Goal: Task Accomplishment & Management: Complete application form

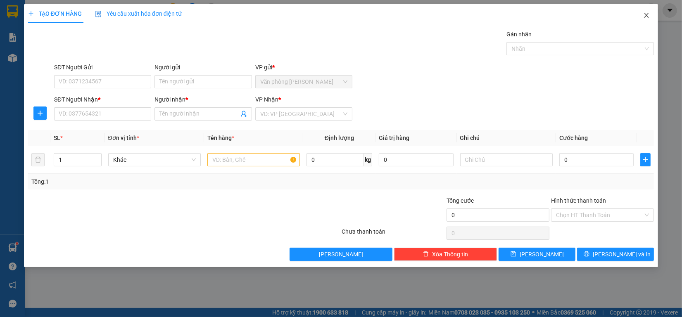
click at [647, 16] on icon "close" at bounding box center [646, 15] width 5 height 5
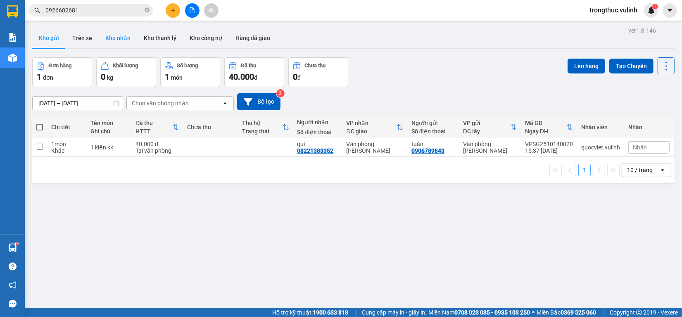
click at [121, 38] on button "Kho nhận" at bounding box center [118, 38] width 38 height 20
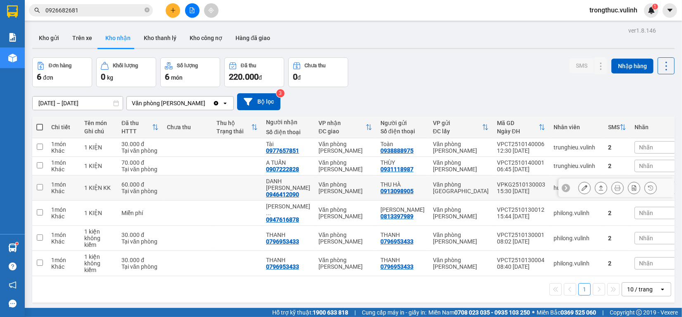
click at [582, 185] on icon at bounding box center [585, 188] width 6 height 6
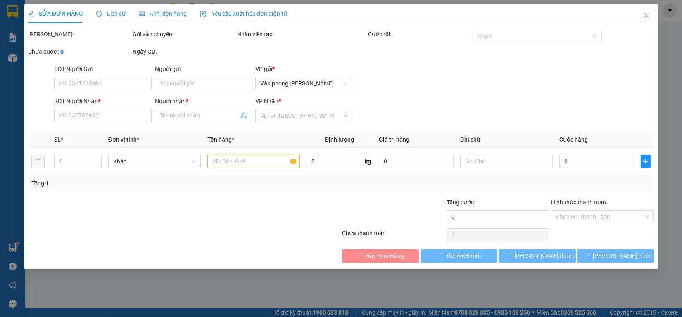
type input "0913098905"
type input "THU HÀ"
type input "0946412090"
type input "DANH [PERSON_NAME]"
type input "60.000"
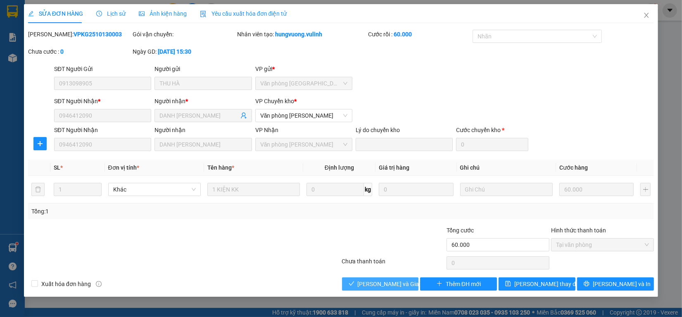
click at [363, 281] on span "[PERSON_NAME] và Giao hàng" at bounding box center [397, 284] width 79 height 9
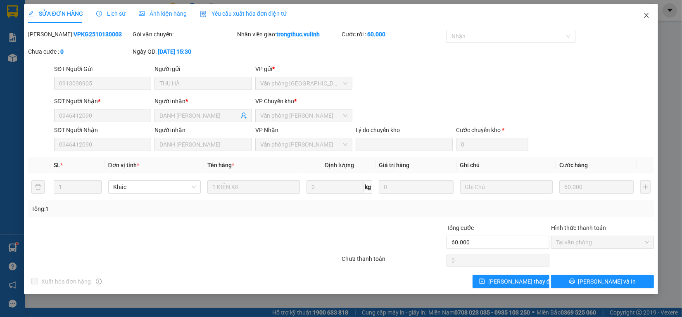
click at [651, 15] on span "Close" at bounding box center [646, 15] width 23 height 23
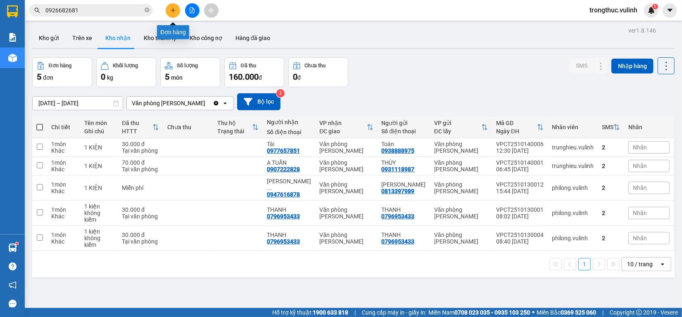
click at [169, 12] on button at bounding box center [173, 10] width 14 height 14
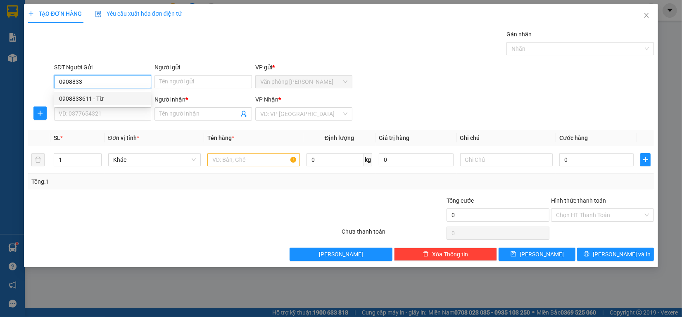
click at [100, 96] on div "0908833611 - Từ" at bounding box center [102, 98] width 87 height 9
type input "0908833611"
type input "Từ"
type input "0932364947"
type input "an"
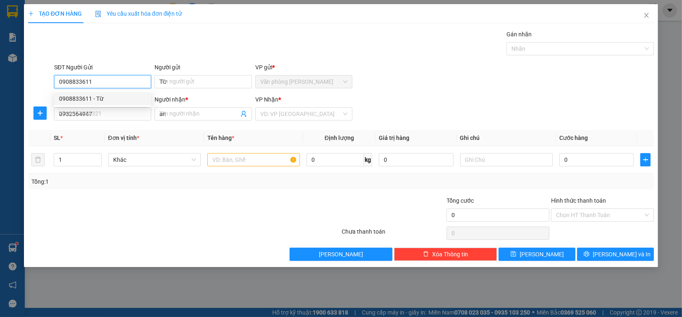
type input "40.000"
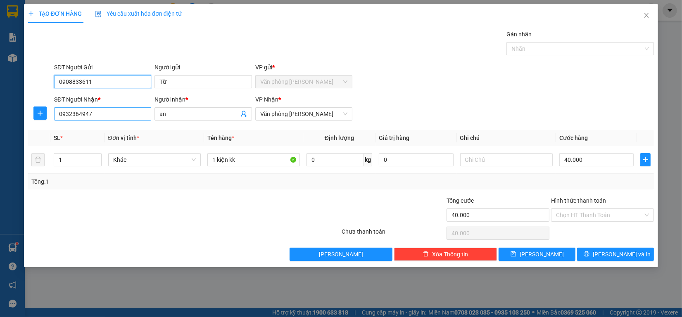
type input "0908833611"
click at [115, 112] on input "0932364947" at bounding box center [102, 113] width 97 height 13
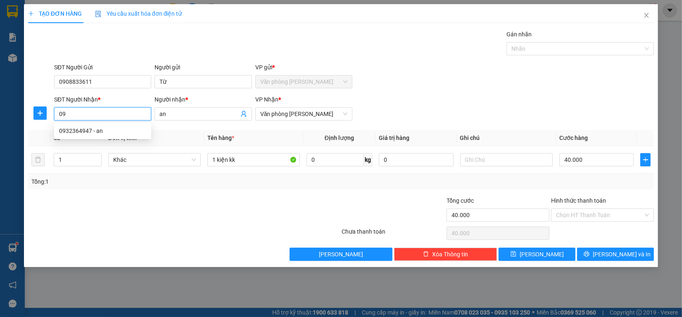
type input "0"
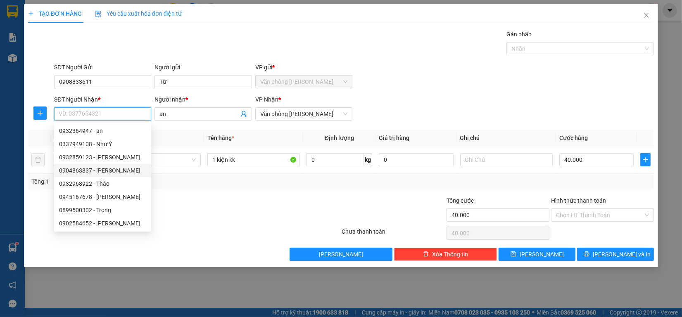
click at [118, 172] on div "0904863837 - [PERSON_NAME]" at bounding box center [102, 170] width 87 height 9
type input "0904863837"
type input "Anh Tâm"
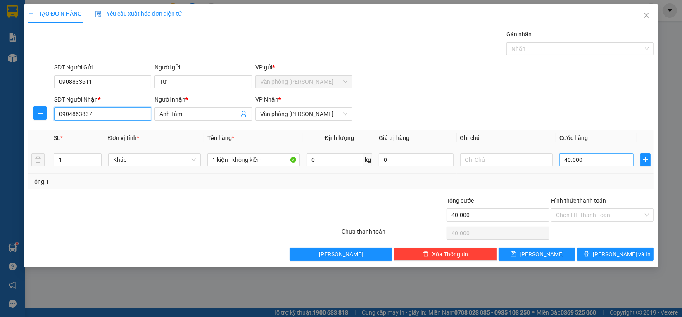
type input "0904863837"
click at [603, 158] on input "40.000" at bounding box center [596, 159] width 75 height 13
click at [593, 163] on input "40.000" at bounding box center [596, 159] width 75 height 13
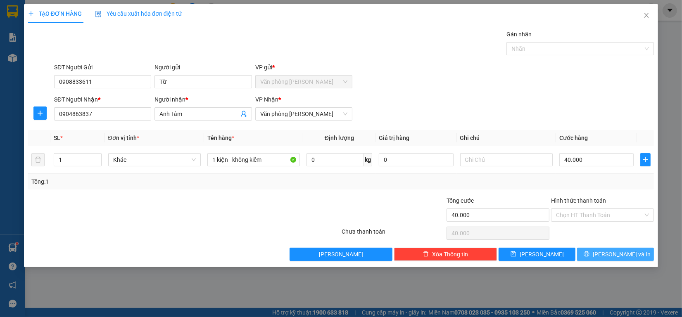
click at [612, 253] on span "[PERSON_NAME] và In" at bounding box center [622, 254] width 58 height 9
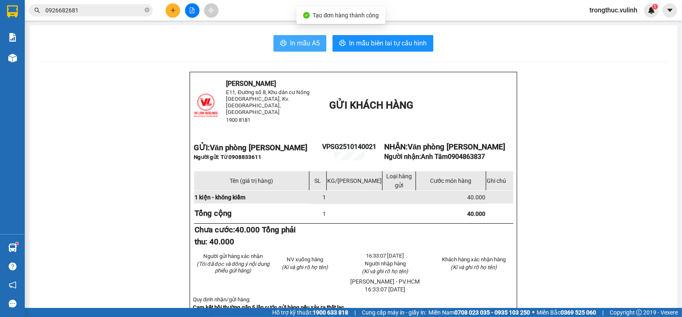
click at [296, 39] on span "In mẫu A5" at bounding box center [305, 43] width 30 height 10
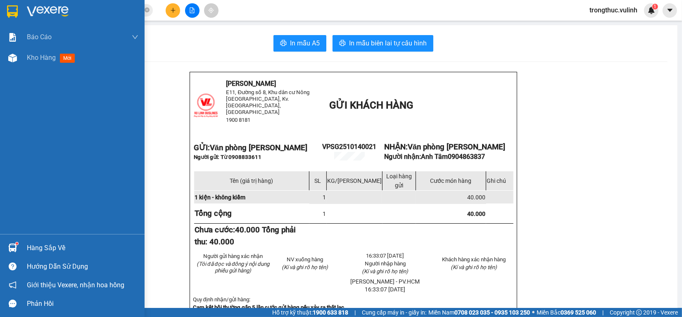
click at [17, 245] on img at bounding box center [12, 248] width 9 height 9
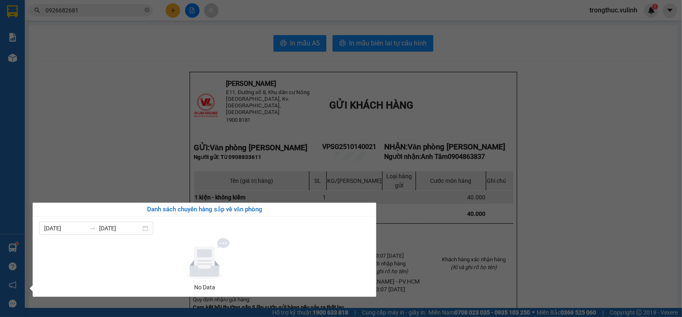
click at [76, 100] on section "Kết quả tìm kiếm ( 30 ) Bộ lọc Ngày tạo đơn gần nhất Mã ĐH Trạng thái Món hàng …" at bounding box center [341, 158] width 682 height 317
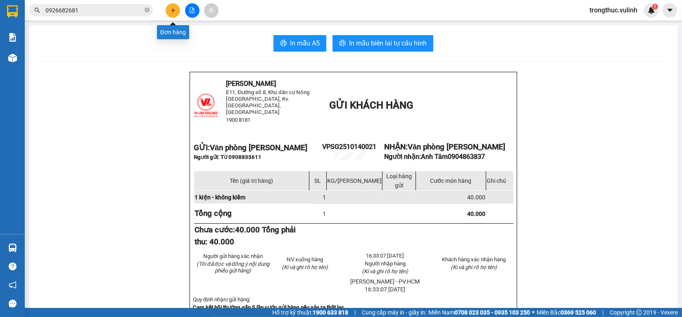
click at [174, 8] on button at bounding box center [173, 10] width 14 height 14
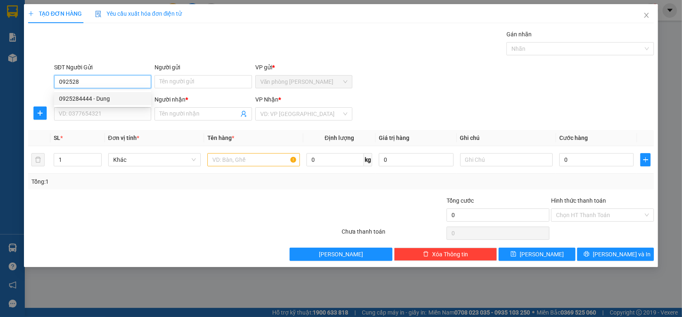
click at [118, 100] on div "0925284444 - Dung" at bounding box center [102, 98] width 87 height 9
type input "0925284444"
type input "Dung"
type input "0589797968"
type input "duyên"
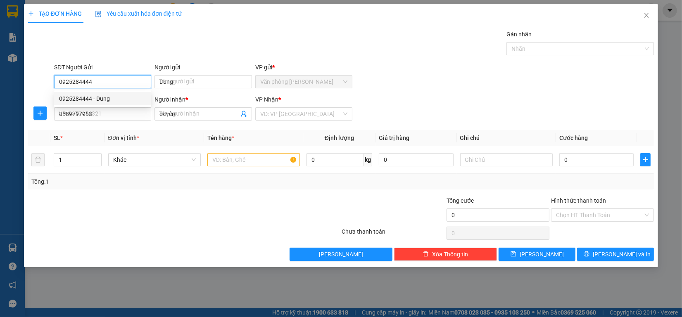
type input "60.000"
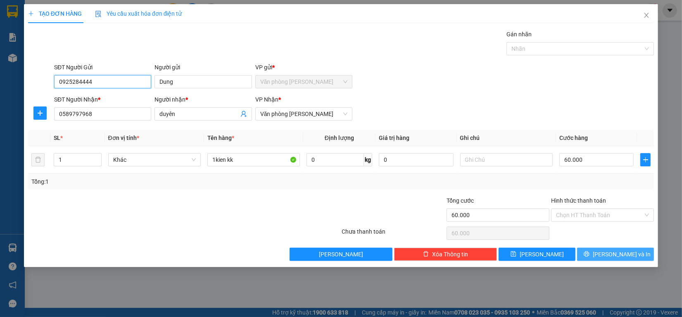
type input "0925284444"
drag, startPoint x: 622, startPoint y: 255, endPoint x: 622, endPoint y: 259, distance: 4.2
click at [622, 255] on span "[PERSON_NAME] và In" at bounding box center [622, 254] width 58 height 9
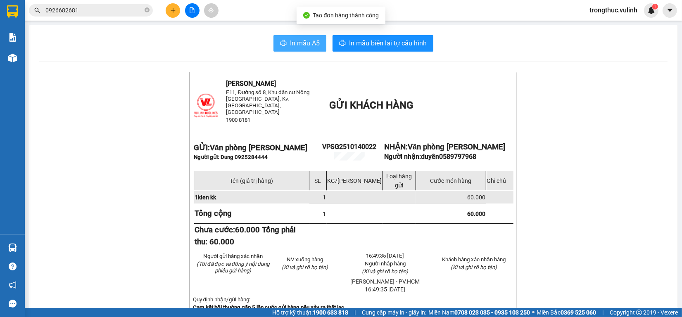
click at [298, 40] on span "In mẫu A5" at bounding box center [305, 43] width 30 height 10
